Goal: Navigation & Orientation: Find specific page/section

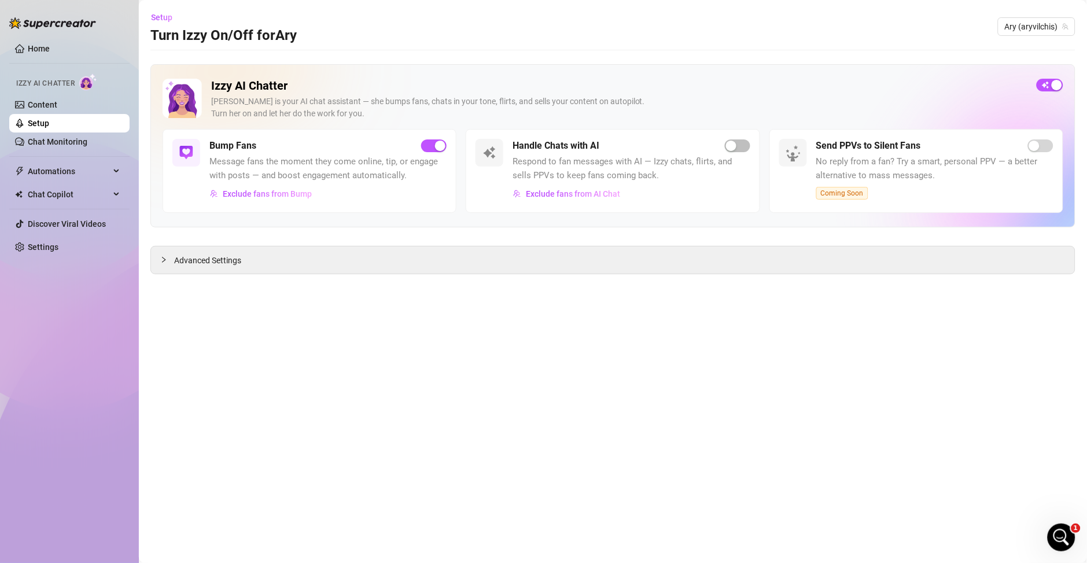
scroll to position [204, 0]
click at [50, 50] on link "Home" at bounding box center [39, 48] width 22 height 9
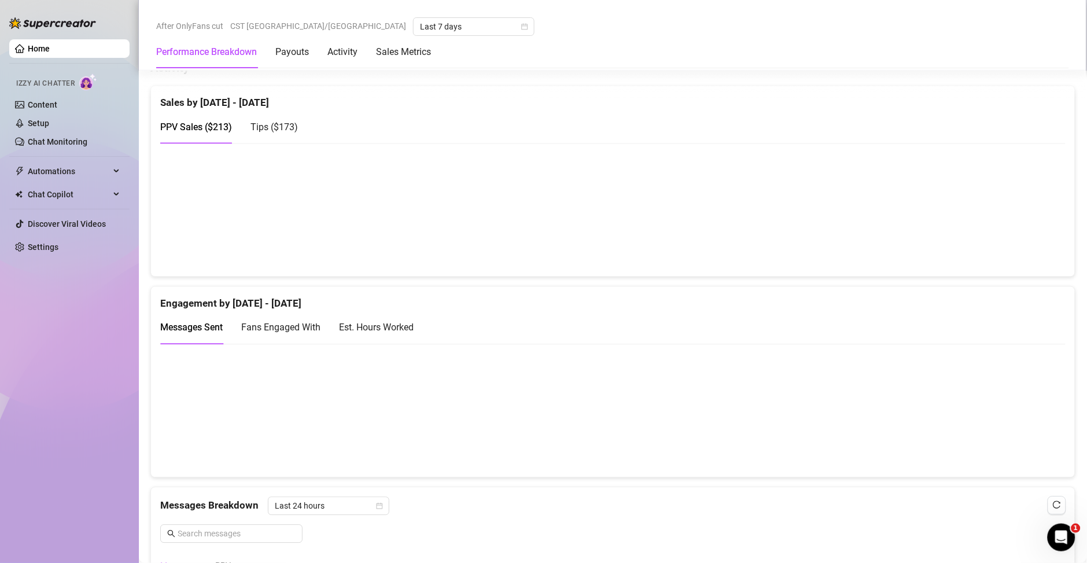
scroll to position [583, 0]
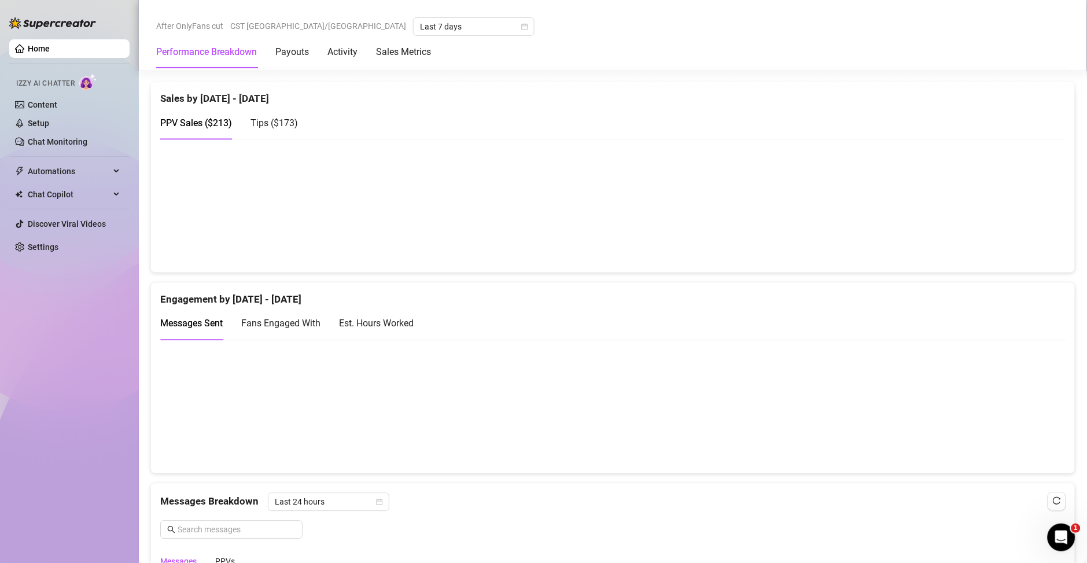
click at [375, 325] on div "Est. Hours Worked" at bounding box center [376, 323] width 75 height 14
